Goal: Task Accomplishment & Management: Manage account settings

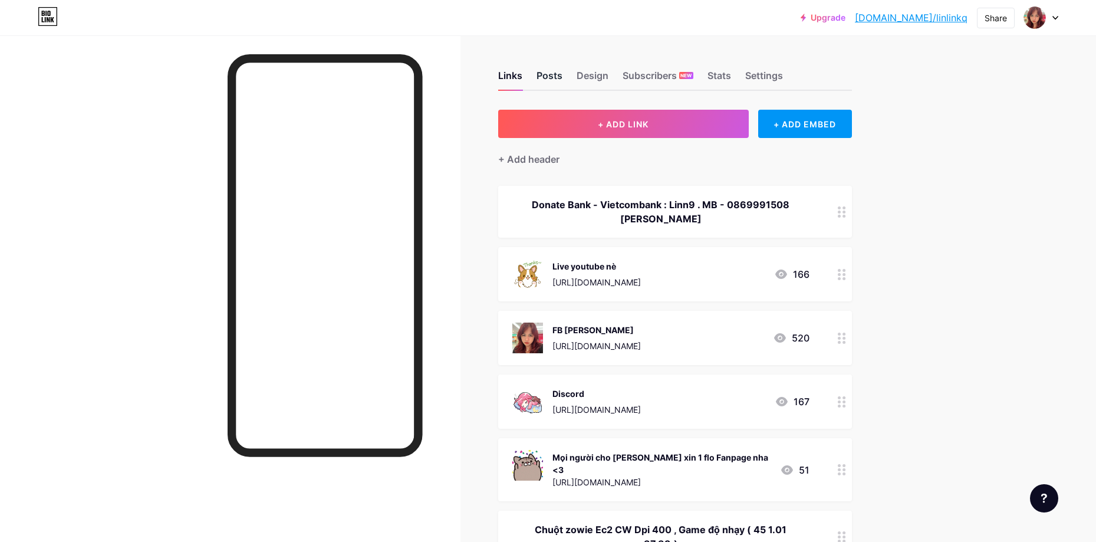
click at [559, 78] on div "Posts" at bounding box center [549, 78] width 26 height 21
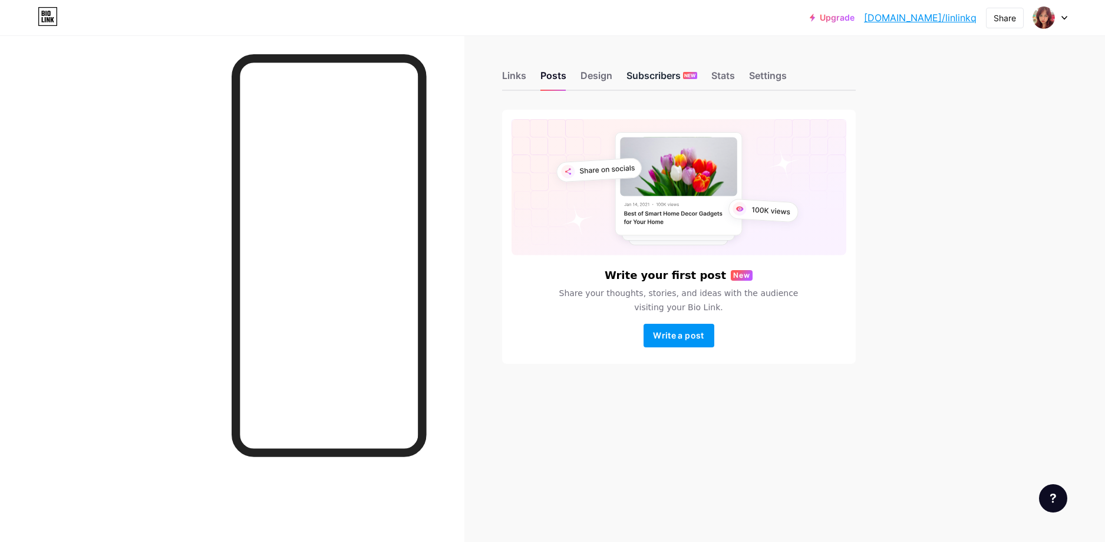
click at [661, 77] on div "Subscribers NEW" at bounding box center [662, 78] width 71 height 21
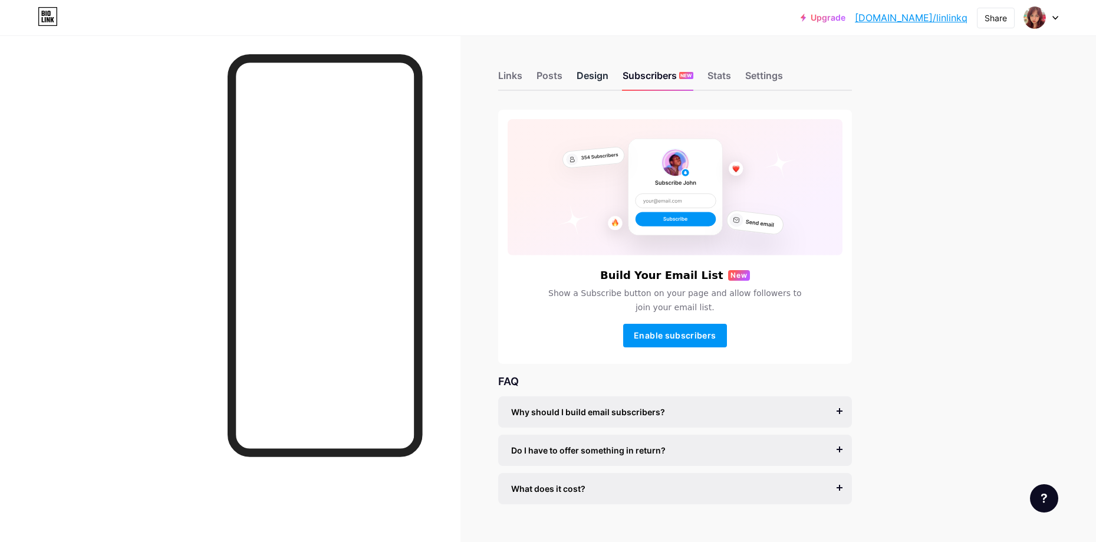
click at [589, 84] on div "Design" at bounding box center [593, 78] width 32 height 21
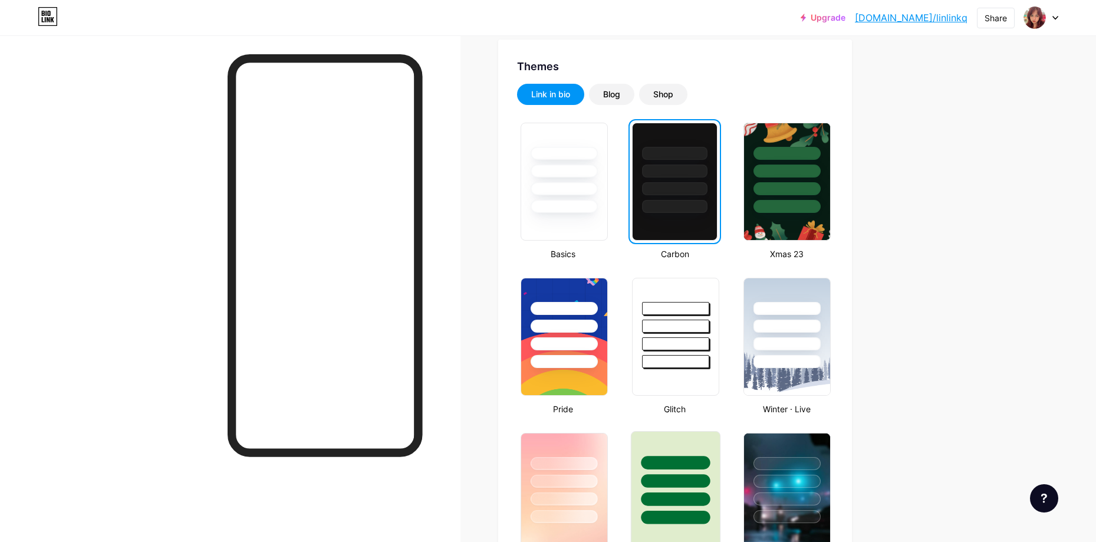
scroll to position [354, 0]
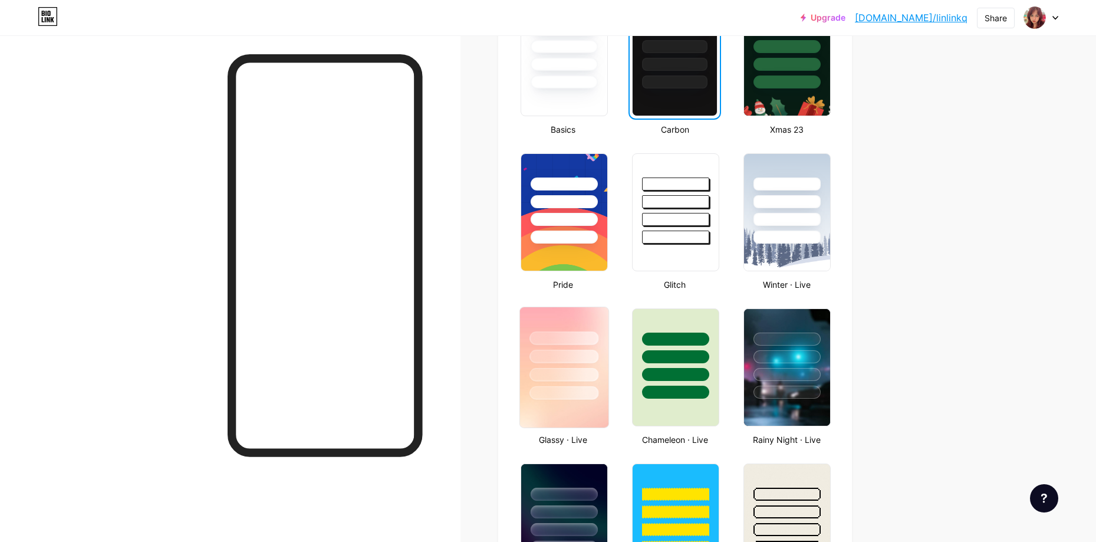
click at [590, 329] on div at bounding box center [564, 353] width 88 height 93
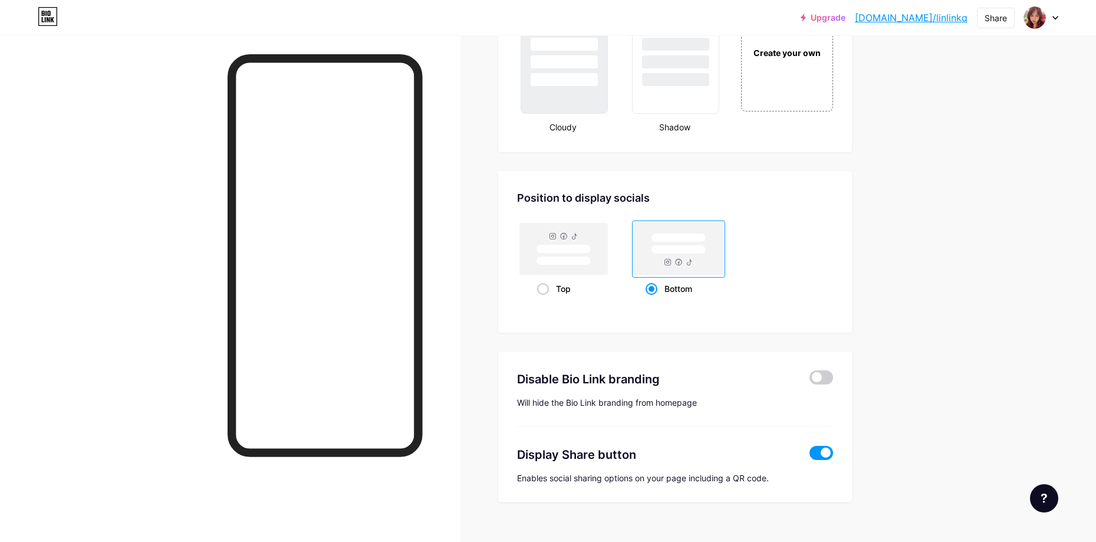
scroll to position [1461, 0]
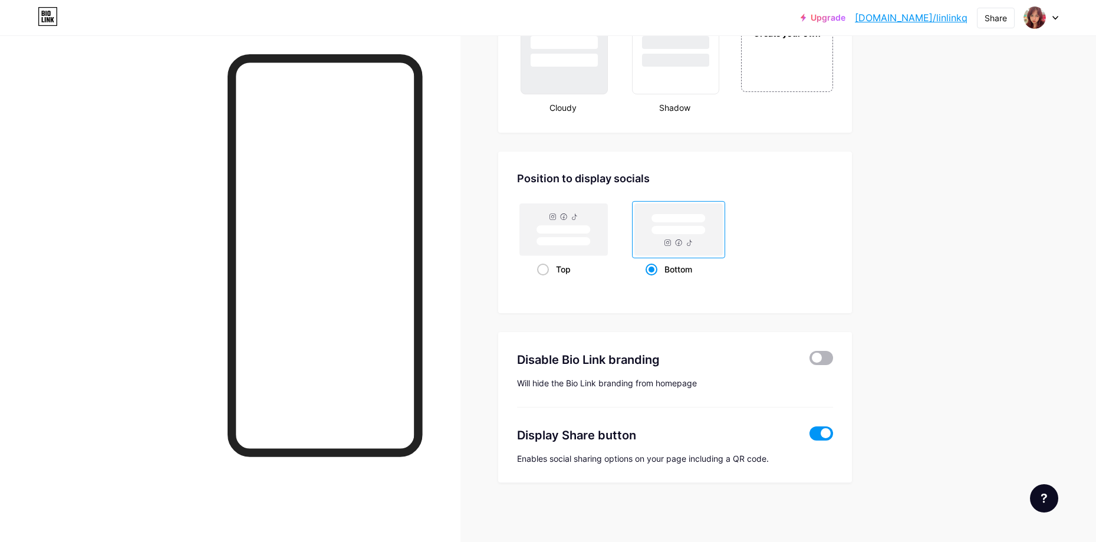
click at [825, 355] on span at bounding box center [821, 358] width 24 height 14
click at [809, 361] on input "checkbox" at bounding box center [809, 361] width 0 height 0
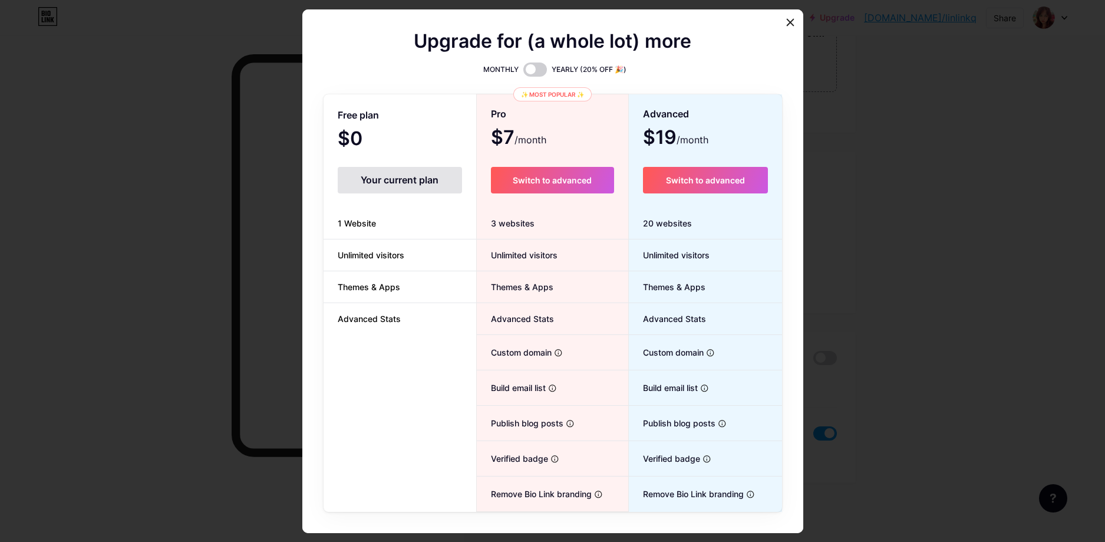
click at [868, 283] on div at bounding box center [552, 271] width 1105 height 542
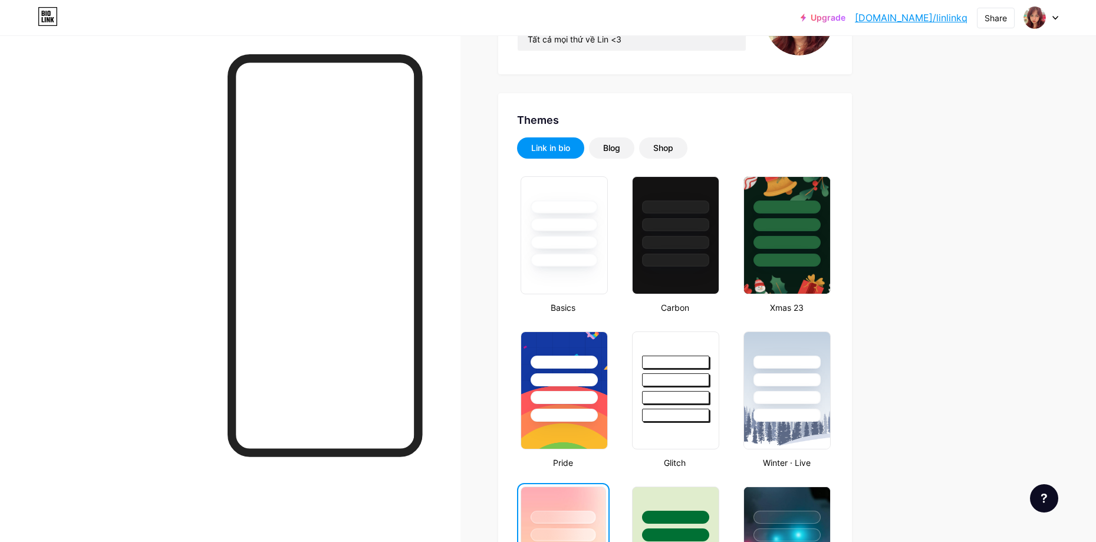
scroll to position [177, 0]
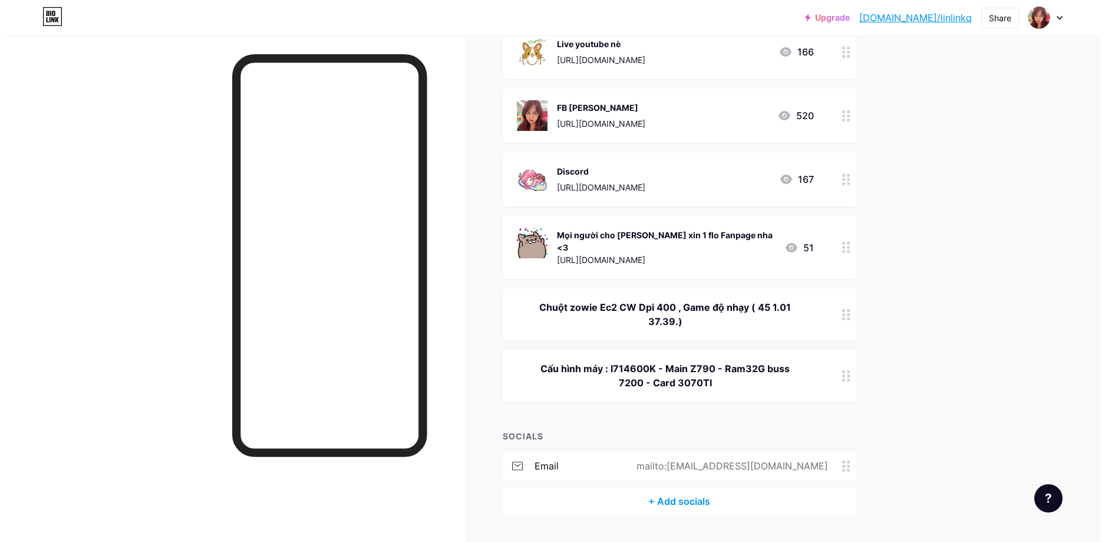
scroll to position [245, 0]
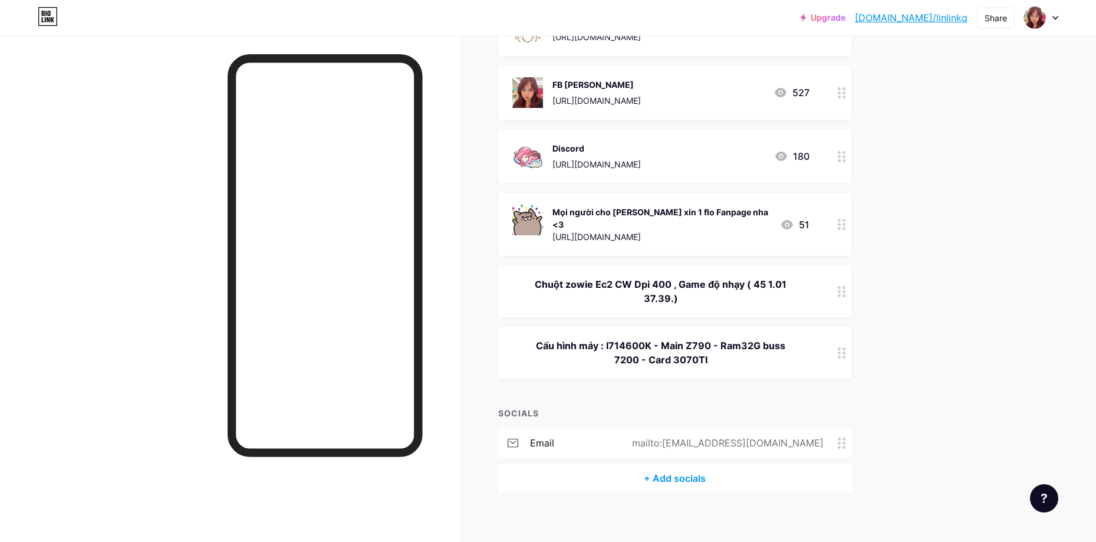
drag, startPoint x: 745, startPoint y: 355, endPoint x: 611, endPoint y: 330, distance: 136.8
click at [611, 338] on div "Cấu hình máy : I714600K - Main Z790 - Ram32G buss 7200 - Card 3070TI" at bounding box center [660, 352] width 297 height 28
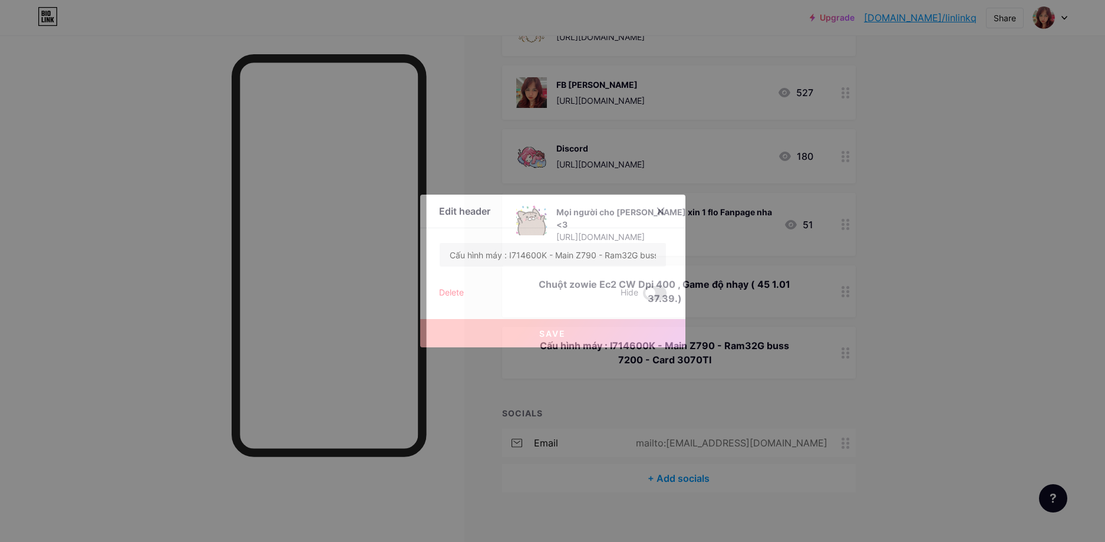
copy div "I714600K - Main Z790 - Ram32G buss 7200 - Card 3070TI"
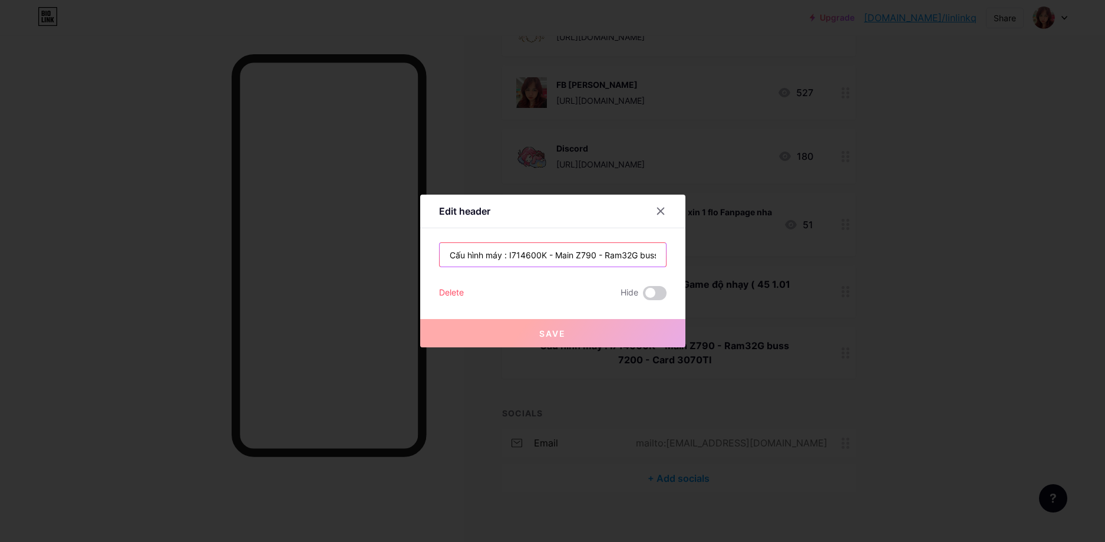
click at [466, 251] on input "Cấu hình máy : I714600K - Main Z790 - Ram32G buss 7200 - Card 3070TI" at bounding box center [553, 255] width 226 height 24
